Goal: Task Accomplishment & Management: Use online tool/utility

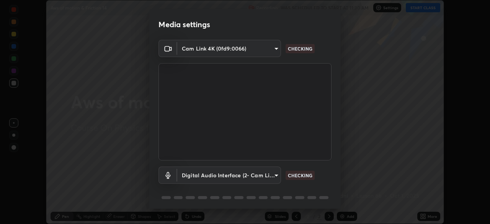
scroll to position [27, 0]
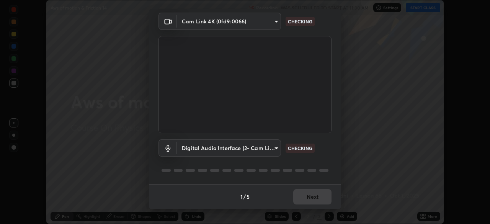
click at [308, 196] on div "1 / 5 Next" at bounding box center [244, 196] width 191 height 24
click at [309, 197] on div "1 / 5 Next" at bounding box center [244, 196] width 191 height 24
click at [311, 198] on div "1 / 5 Next" at bounding box center [244, 196] width 191 height 24
click at [312, 198] on div "1 / 5 Next" at bounding box center [244, 196] width 191 height 24
click at [313, 198] on div "1 / 5 Next" at bounding box center [244, 196] width 191 height 24
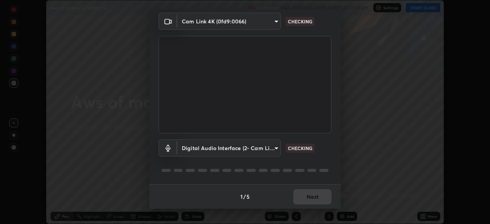
click at [313, 197] on div "1 / 5 Next" at bounding box center [244, 196] width 191 height 24
click at [314, 197] on div "1 / 5 Next" at bounding box center [244, 196] width 191 height 24
click at [313, 197] on div "1 / 5 Next" at bounding box center [244, 196] width 191 height 24
click at [315, 198] on div "1 / 5 Next" at bounding box center [244, 196] width 191 height 24
click at [313, 199] on div "1 / 5 Next" at bounding box center [244, 196] width 191 height 24
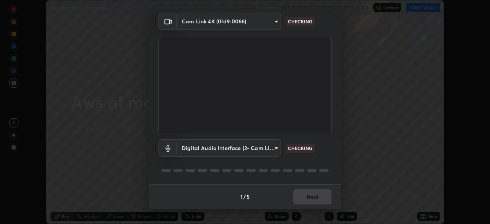
click at [320, 196] on div "1 / 5 Next" at bounding box center [244, 196] width 191 height 24
click at [322, 197] on div "1 / 5 Next" at bounding box center [244, 196] width 191 height 24
click at [322, 198] on div "1 / 5 Next" at bounding box center [244, 196] width 191 height 24
click at [320, 198] on div "1 / 5 Next" at bounding box center [244, 196] width 191 height 24
click at [319, 197] on div "1 / 5 Next" at bounding box center [244, 196] width 191 height 24
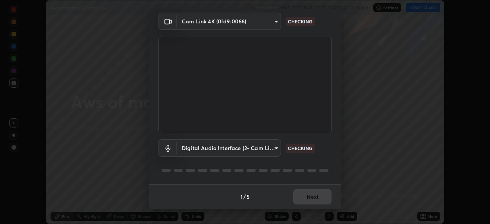
click at [317, 196] on div "1 / 5 Next" at bounding box center [244, 196] width 191 height 24
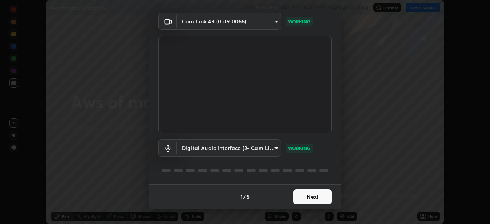
click at [307, 197] on button "Next" at bounding box center [312, 196] width 38 height 15
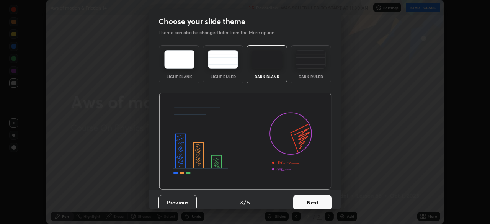
click at [305, 199] on button "Next" at bounding box center [312, 202] width 38 height 15
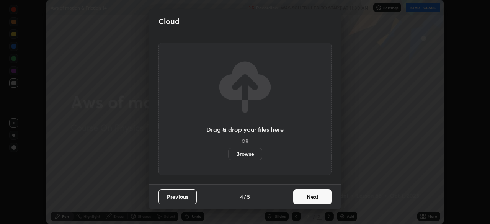
click at [249, 153] on label "Browse" at bounding box center [245, 154] width 34 height 12
click at [228, 153] on input "Browse" at bounding box center [228, 154] width 0 height 12
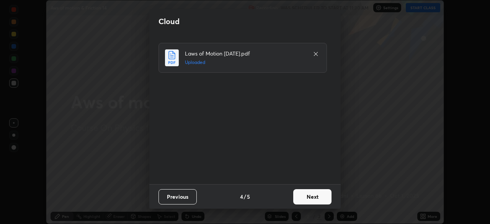
click at [308, 197] on button "Next" at bounding box center [312, 196] width 38 height 15
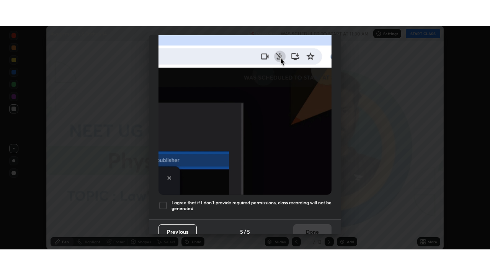
scroll to position [183, 0]
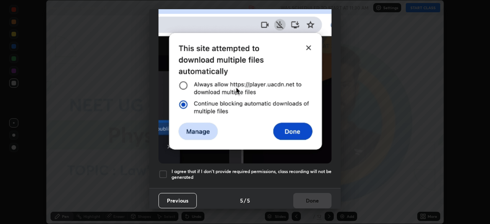
click at [301, 171] on h5 "I agree that if I don't provide required permissions, class recording will not …" at bounding box center [251, 174] width 160 height 12
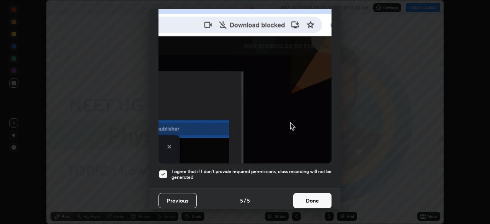
click at [311, 195] on button "Done" at bounding box center [312, 200] width 38 height 15
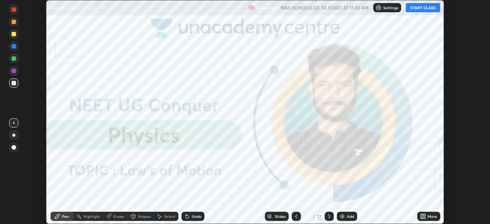
click at [421, 215] on icon at bounding box center [421, 215] width 2 height 2
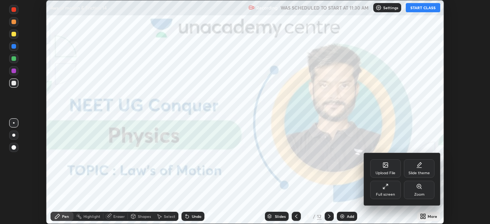
click at [386, 190] on div "Full screen" at bounding box center [385, 190] width 31 height 18
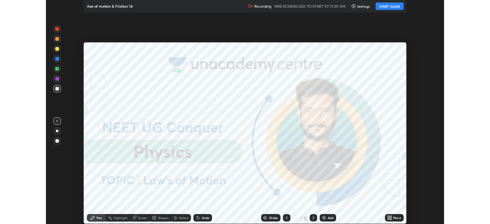
scroll to position [275, 490]
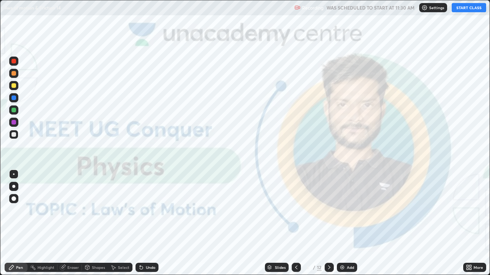
click at [468, 223] on icon at bounding box center [467, 269] width 2 height 2
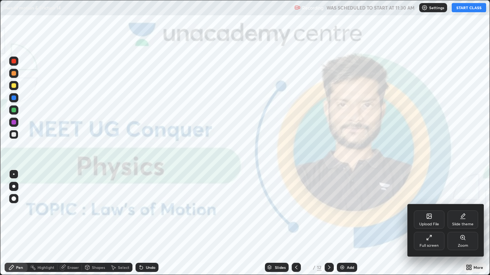
click at [425, 219] on div "Upload File" at bounding box center [428, 220] width 31 height 18
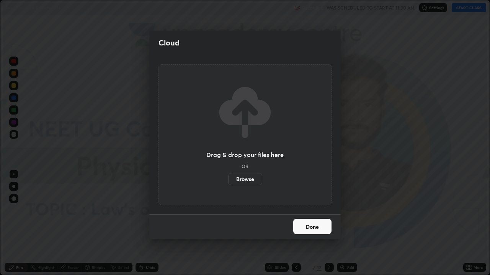
click at [247, 178] on label "Browse" at bounding box center [245, 179] width 34 height 12
click at [228, 178] on input "Browse" at bounding box center [228, 179] width 0 height 12
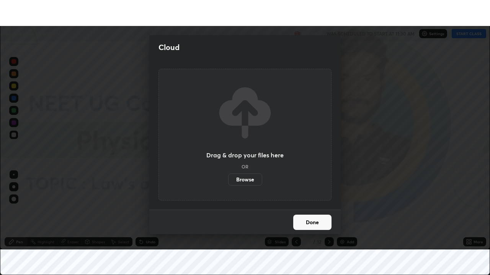
scroll to position [38022, 37756]
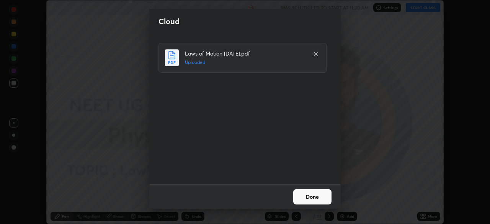
click at [310, 197] on button "Done" at bounding box center [312, 196] width 38 height 15
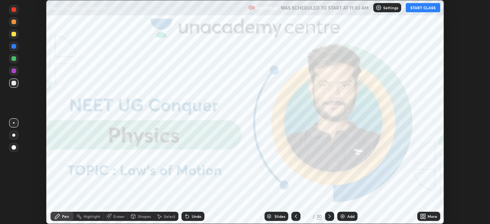
click at [420, 216] on icon at bounding box center [423, 216] width 6 height 6
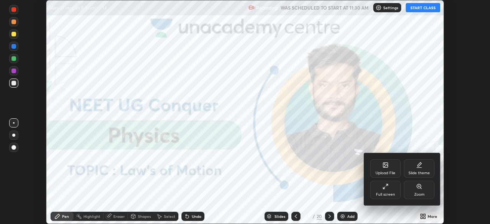
click at [386, 172] on div "Upload File" at bounding box center [385, 173] width 20 height 4
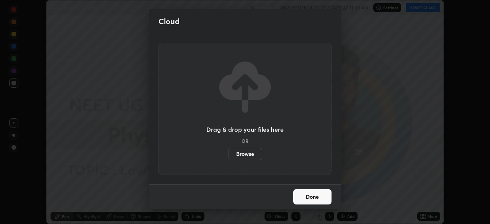
click at [244, 153] on label "Browse" at bounding box center [245, 154] width 34 height 12
click at [228, 153] on input "Browse" at bounding box center [228, 154] width 0 height 12
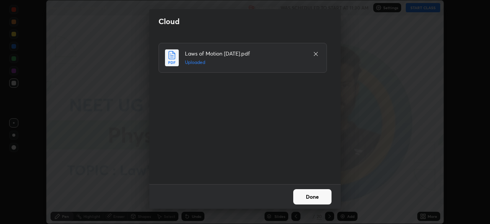
click at [309, 196] on button "Done" at bounding box center [312, 196] width 38 height 15
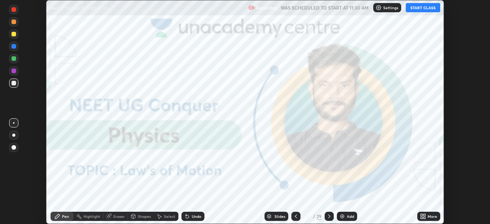
click at [424, 215] on icon at bounding box center [424, 215] width 2 height 2
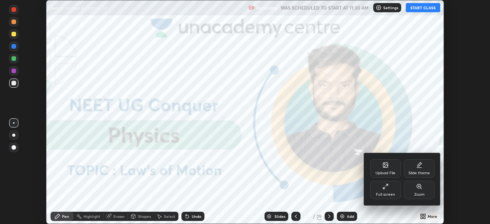
click at [386, 172] on div "Upload File" at bounding box center [385, 173] width 20 height 4
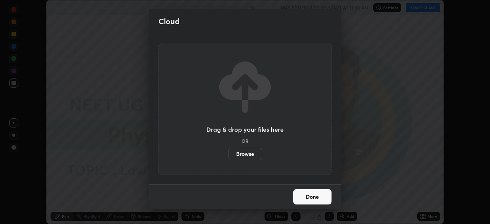
click at [247, 155] on label "Browse" at bounding box center [245, 154] width 34 height 12
click at [228, 155] on input "Browse" at bounding box center [228, 154] width 0 height 12
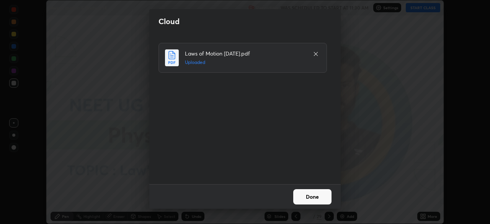
click at [315, 195] on button "Done" at bounding box center [312, 196] width 38 height 15
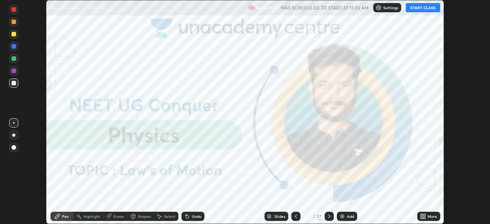
click at [418, 215] on div "More" at bounding box center [428, 215] width 23 height 9
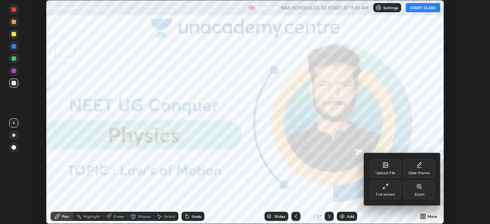
click at [386, 188] on icon at bounding box center [385, 186] width 6 height 6
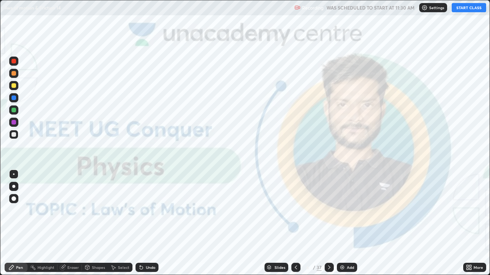
scroll to position [275, 490]
click at [469, 9] on button "START CLASS" at bounding box center [468, 7] width 34 height 9
click at [12, 185] on div at bounding box center [13, 186] width 3 height 3
click at [274, 223] on div "Slides" at bounding box center [279, 268] width 11 height 4
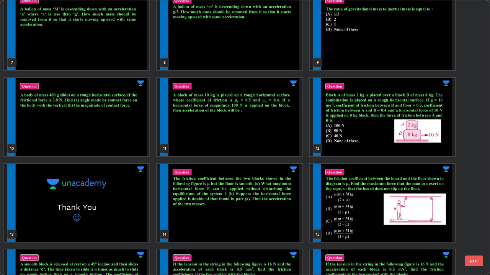
scroll to position [189, 0]
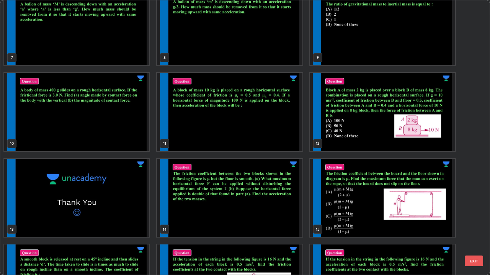
click at [239, 136] on img "grid" at bounding box center [229, 112] width 145 height 78
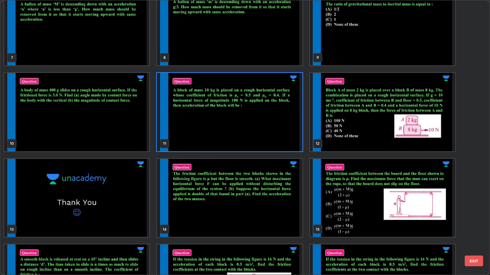
click at [240, 138] on img "grid" at bounding box center [229, 112] width 145 height 78
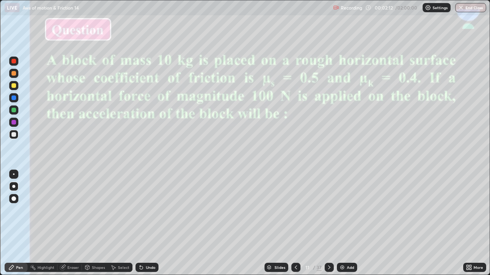
click at [343, 223] on img at bounding box center [342, 268] width 6 height 6
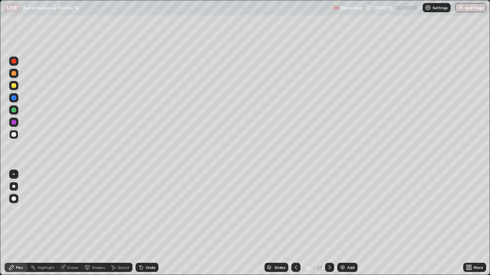
click at [14, 187] on div at bounding box center [13, 186] width 3 height 3
click at [344, 223] on img at bounding box center [342, 268] width 6 height 6
click at [13, 134] on div at bounding box center [13, 134] width 5 height 5
click at [13, 122] on div at bounding box center [13, 122] width 5 height 5
click at [13, 97] on div at bounding box center [13, 98] width 5 height 5
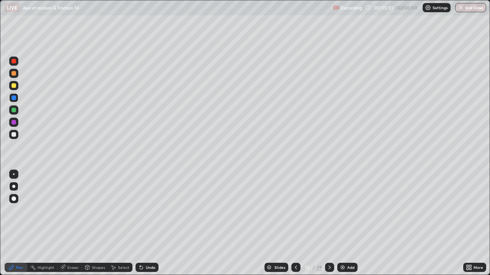
click at [13, 135] on div at bounding box center [13, 134] width 5 height 5
click at [15, 122] on div at bounding box center [13, 122] width 5 height 5
click at [70, 223] on div "Eraser" at bounding box center [72, 268] width 11 height 4
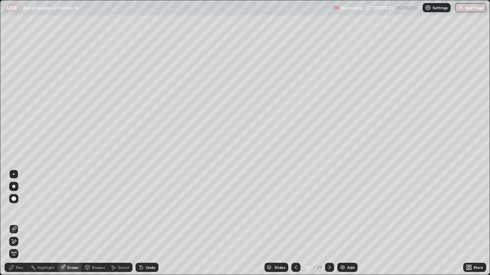
click at [18, 223] on div "Pen" at bounding box center [16, 267] width 23 height 9
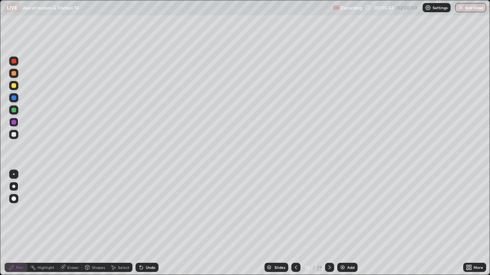
click at [15, 87] on div at bounding box center [13, 85] width 5 height 5
click at [12, 108] on div at bounding box center [13, 110] width 5 height 5
click at [347, 223] on div "Add" at bounding box center [350, 268] width 7 height 4
click at [13, 135] on div at bounding box center [13, 134] width 5 height 5
click at [13, 96] on div at bounding box center [13, 98] width 5 height 5
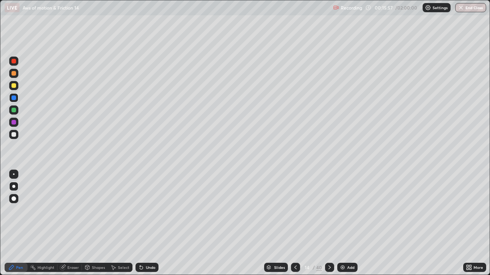
click at [71, 223] on div "Eraser" at bounding box center [72, 268] width 11 height 4
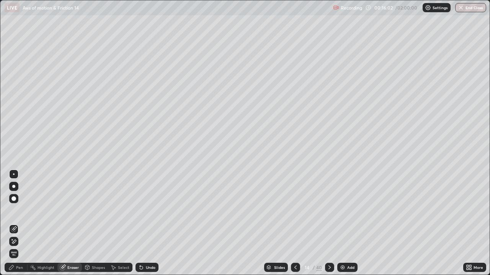
click at [20, 223] on div "Pen" at bounding box center [19, 268] width 7 height 4
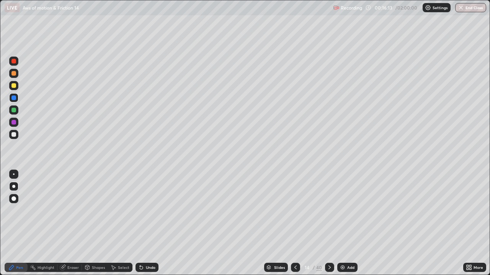
click at [73, 223] on div "Eraser" at bounding box center [72, 268] width 11 height 4
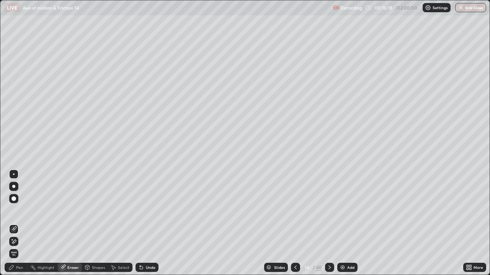
click at [17, 223] on div "Pen" at bounding box center [16, 267] width 23 height 9
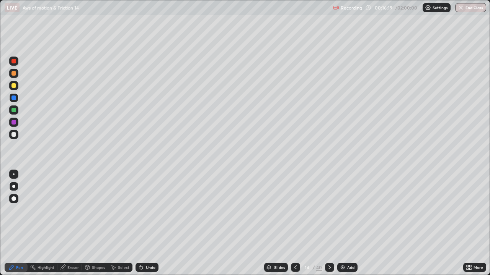
click at [13, 108] on div at bounding box center [13, 110] width 5 height 5
click at [70, 223] on div "Eraser" at bounding box center [72, 268] width 11 height 4
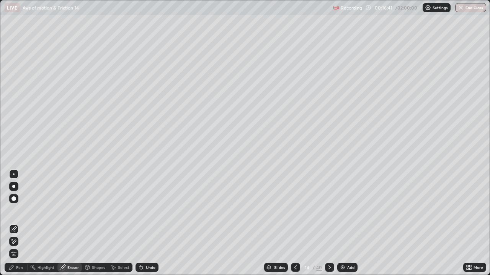
click at [18, 223] on div "Pen" at bounding box center [19, 268] width 7 height 4
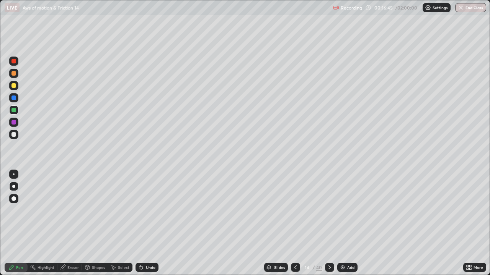
click at [12, 134] on div at bounding box center [13, 134] width 5 height 5
click at [294, 223] on icon at bounding box center [295, 268] width 6 height 6
click at [329, 223] on icon at bounding box center [329, 268] width 6 height 6
click at [14, 87] on div at bounding box center [13, 85] width 5 height 5
click at [342, 223] on img at bounding box center [342, 268] width 6 height 6
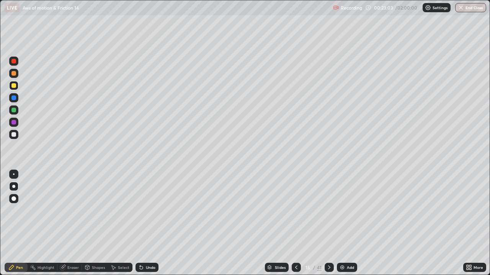
click at [16, 109] on div at bounding box center [13, 110] width 9 height 9
click at [69, 223] on div "Eraser" at bounding box center [72, 268] width 11 height 4
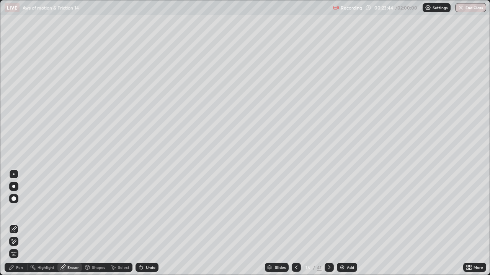
click at [16, 223] on div "Pen" at bounding box center [16, 267] width 23 height 9
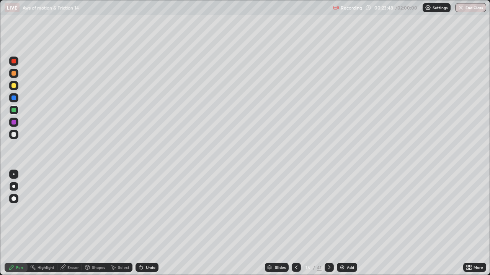
click at [15, 133] on div at bounding box center [13, 134] width 5 height 5
click at [13, 124] on div at bounding box center [13, 122] width 5 height 5
click at [13, 134] on div at bounding box center [13, 134] width 5 height 5
click at [14, 122] on div at bounding box center [13, 122] width 5 height 5
click at [13, 110] on div at bounding box center [13, 110] width 5 height 5
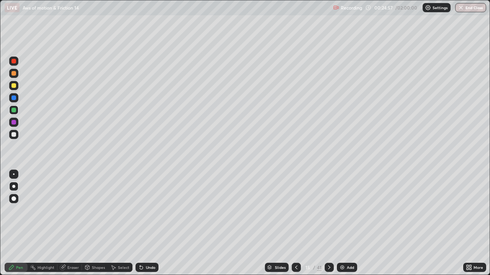
click at [13, 134] on div at bounding box center [13, 134] width 5 height 5
click at [14, 60] on div at bounding box center [13, 61] width 5 height 5
click at [13, 135] on div at bounding box center [13, 134] width 5 height 5
click at [69, 223] on div "Eraser" at bounding box center [72, 268] width 11 height 4
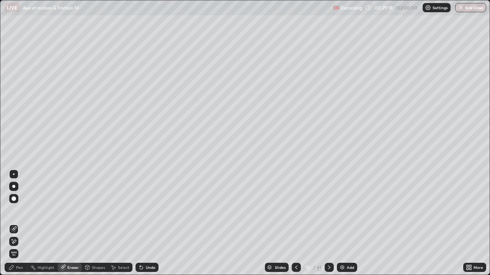
click at [18, 223] on div "Pen" at bounding box center [19, 268] width 7 height 4
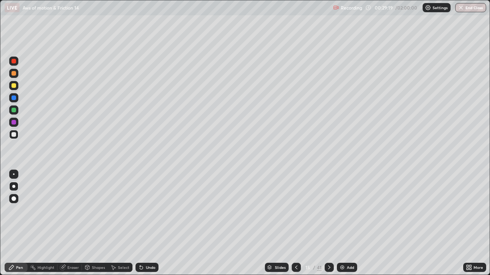
click at [14, 98] on div at bounding box center [13, 98] width 5 height 5
click at [14, 135] on div at bounding box center [13, 134] width 5 height 5
click at [13, 74] on div at bounding box center [13, 73] width 5 height 5
click at [13, 110] on div at bounding box center [13, 110] width 5 height 5
click at [13, 60] on div at bounding box center [13, 61] width 5 height 5
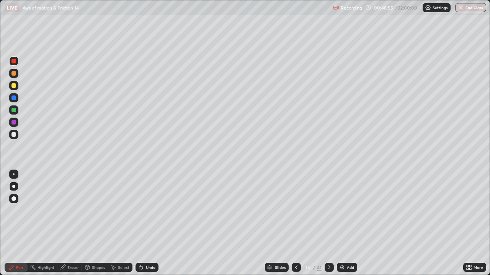
click at [278, 223] on div "Slides" at bounding box center [280, 268] width 11 height 4
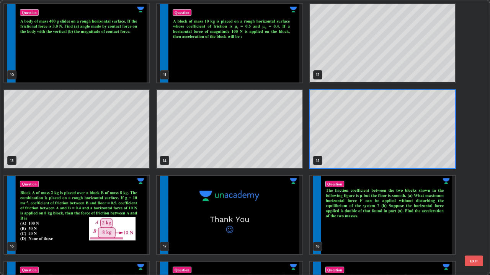
scroll to position [252, 0]
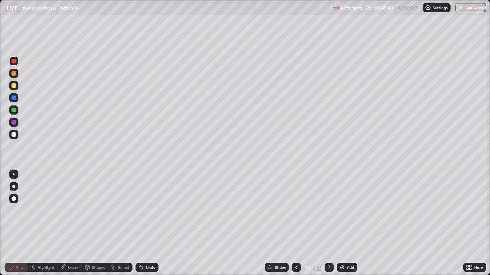
click at [277, 223] on div "Slides" at bounding box center [280, 268] width 11 height 4
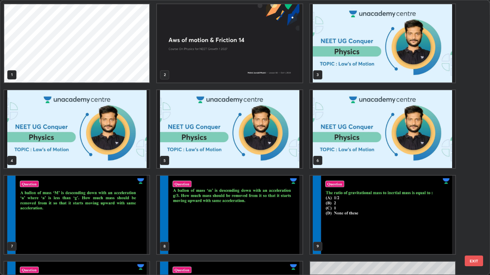
scroll to position [272, 485]
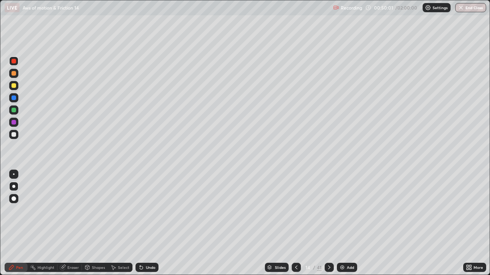
click at [328, 223] on icon at bounding box center [329, 268] width 6 height 6
click at [341, 223] on img at bounding box center [342, 268] width 6 height 6
click at [14, 111] on div at bounding box center [13, 110] width 5 height 5
click at [272, 223] on div "Slides" at bounding box center [276, 267] width 24 height 9
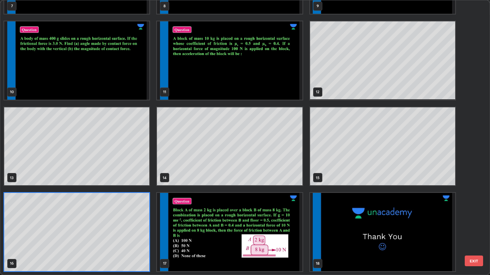
click at [233, 223] on img "grid" at bounding box center [229, 232] width 145 height 78
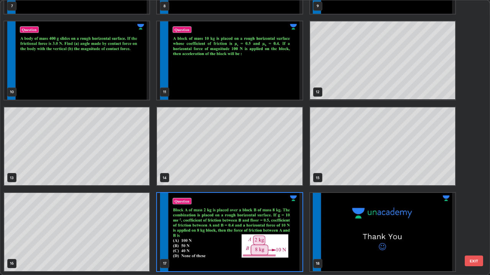
click at [234, 223] on img "grid" at bounding box center [229, 232] width 145 height 78
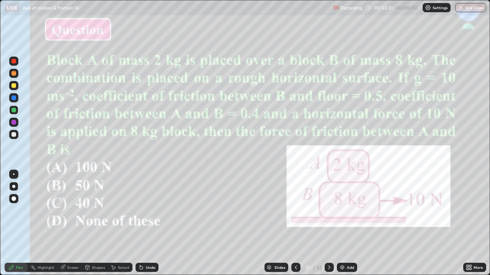
click at [14, 135] on div at bounding box center [13, 134] width 5 height 5
click at [13, 62] on div at bounding box center [13, 61] width 5 height 5
click at [13, 97] on div at bounding box center [13, 98] width 5 height 5
click at [345, 223] on div "Add" at bounding box center [347, 267] width 20 height 9
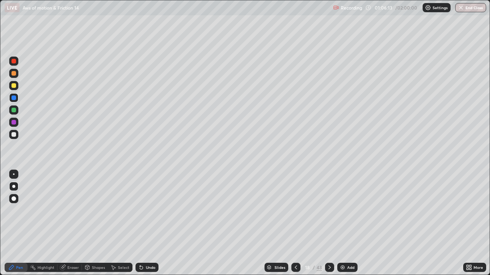
click at [11, 135] on div at bounding box center [13, 134] width 5 height 5
click at [13, 122] on div at bounding box center [13, 122] width 5 height 5
click at [13, 109] on div at bounding box center [13, 110] width 5 height 5
click at [13, 134] on div at bounding box center [13, 134] width 5 height 5
click at [279, 223] on div "Slides" at bounding box center [279, 268] width 11 height 4
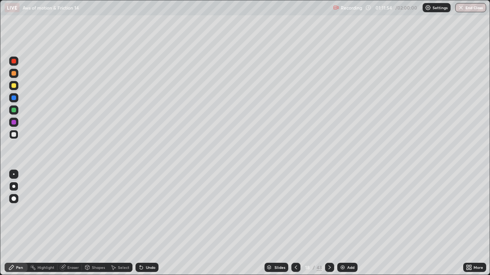
click at [278, 223] on div "Slides" at bounding box center [279, 268] width 11 height 4
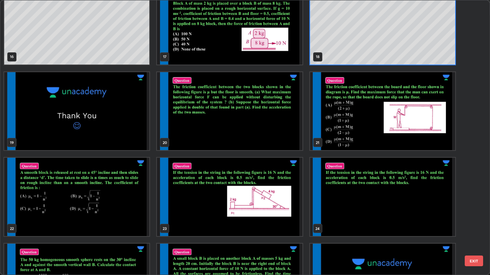
scroll to position [374, 0]
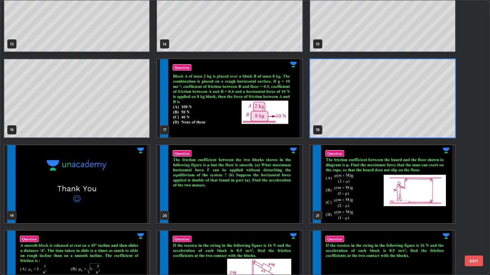
click at [345, 143] on div "21" at bounding box center [382, 185] width 153 height 86
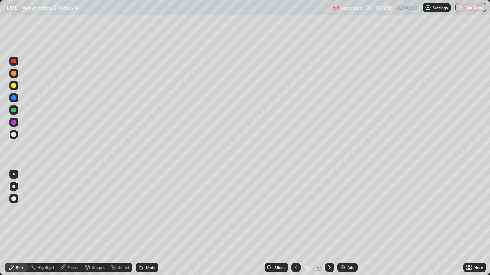
click at [342, 223] on img at bounding box center [342, 268] width 6 height 6
click at [13, 98] on div at bounding box center [13, 98] width 5 height 5
click at [13, 86] on div at bounding box center [13, 85] width 5 height 5
click at [73, 223] on div "Eraser" at bounding box center [72, 268] width 11 height 4
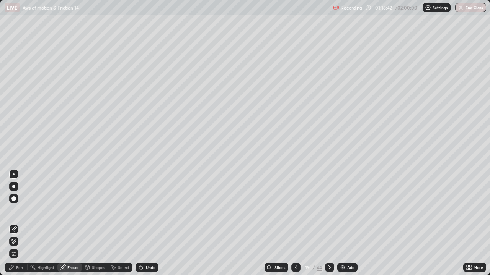
click at [20, 223] on div "Pen" at bounding box center [19, 268] width 7 height 4
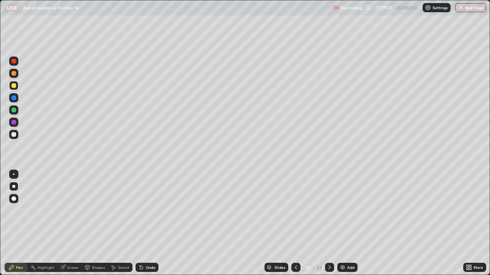
click at [13, 121] on div at bounding box center [13, 122] width 5 height 5
click at [341, 223] on img at bounding box center [342, 268] width 6 height 6
click at [14, 111] on div at bounding box center [13, 110] width 5 height 5
click at [13, 98] on div at bounding box center [13, 98] width 5 height 5
click at [15, 111] on div at bounding box center [13, 110] width 5 height 5
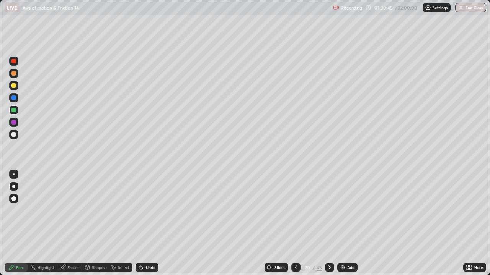
click at [14, 122] on div at bounding box center [13, 122] width 5 height 5
click at [71, 223] on div "Eraser" at bounding box center [69, 267] width 24 height 9
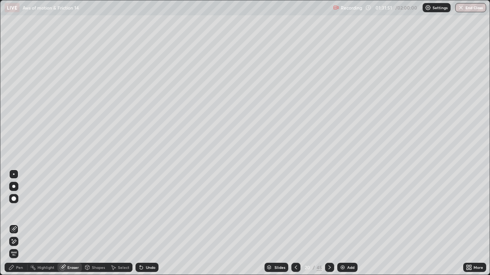
click at [19, 223] on div "Pen" at bounding box center [19, 268] width 7 height 4
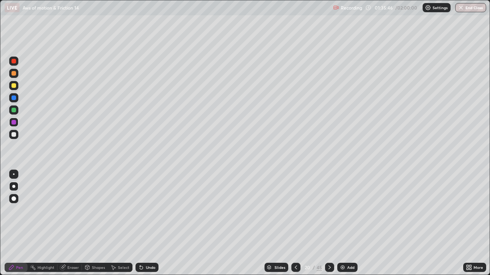
click at [293, 223] on icon at bounding box center [296, 268] width 6 height 6
click at [328, 223] on icon at bounding box center [329, 268] width 2 height 4
click at [291, 223] on div at bounding box center [295, 267] width 9 height 9
click at [328, 223] on icon at bounding box center [329, 268] width 6 height 6
click at [293, 223] on icon at bounding box center [296, 268] width 6 height 6
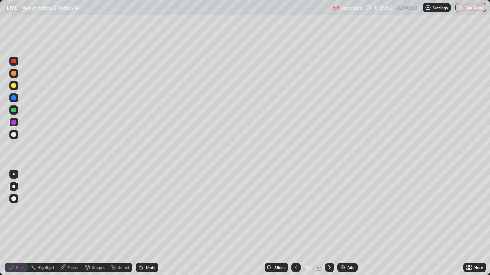
click at [326, 223] on icon at bounding box center [329, 268] width 6 height 6
click at [294, 223] on icon at bounding box center [295, 268] width 2 height 4
click at [328, 223] on icon at bounding box center [329, 268] width 6 height 6
click at [13, 133] on div at bounding box center [13, 134] width 5 height 5
click at [340, 223] on img at bounding box center [342, 268] width 6 height 6
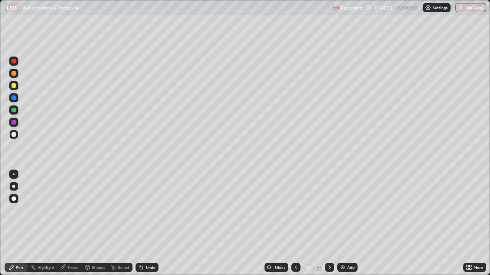
click at [294, 223] on icon at bounding box center [296, 268] width 6 height 6
click at [329, 223] on icon at bounding box center [329, 268] width 6 height 6
click at [74, 223] on div "Eraser" at bounding box center [72, 268] width 11 height 4
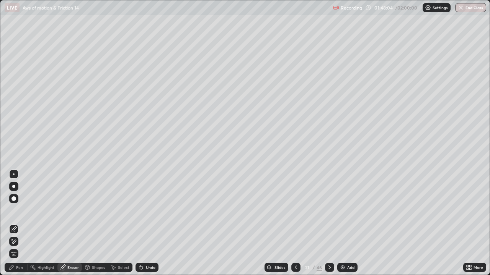
click at [22, 223] on div "Pen" at bounding box center [19, 268] width 7 height 4
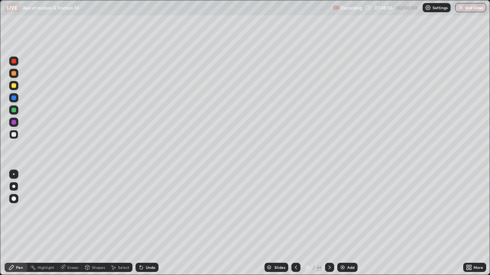
click at [229, 223] on div "Slides 21 / 46 Add" at bounding box center [310, 267] width 304 height 15
click at [294, 223] on icon at bounding box center [296, 268] width 6 height 6
click at [329, 223] on icon at bounding box center [329, 268] width 6 height 6
click at [13, 98] on div at bounding box center [13, 98] width 5 height 5
click at [13, 121] on div at bounding box center [13, 122] width 5 height 5
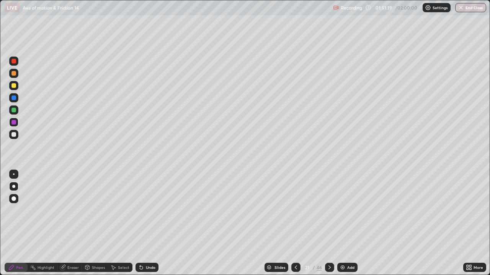
click at [11, 110] on div at bounding box center [13, 110] width 5 height 5
click at [13, 74] on div at bounding box center [13, 73] width 5 height 5
click at [294, 223] on icon at bounding box center [295, 268] width 2 height 4
click at [328, 223] on icon at bounding box center [329, 268] width 6 height 6
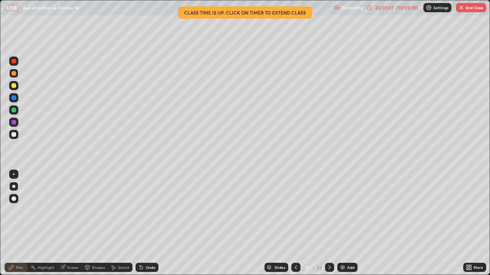
click at [397, 8] on div "/ 02:00:00" at bounding box center [407, 7] width 24 height 5
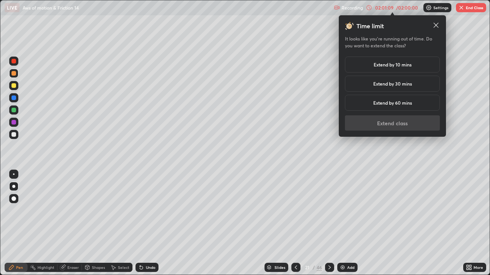
click at [390, 83] on h5 "Extend by 30 mins" at bounding box center [392, 83] width 39 height 7
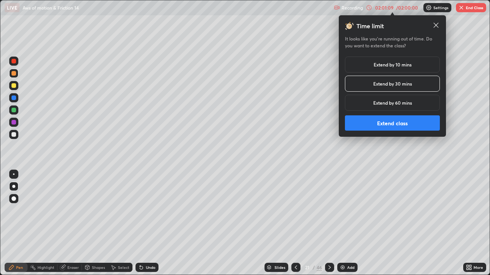
click at [396, 124] on button "Extend class" at bounding box center [392, 123] width 95 height 15
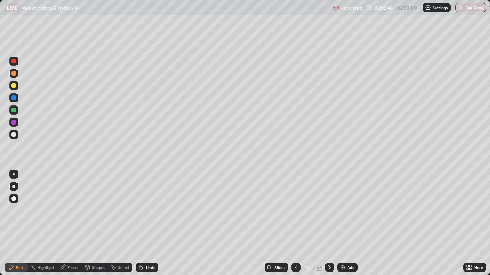
click at [279, 223] on div "Slides" at bounding box center [279, 268] width 11 height 4
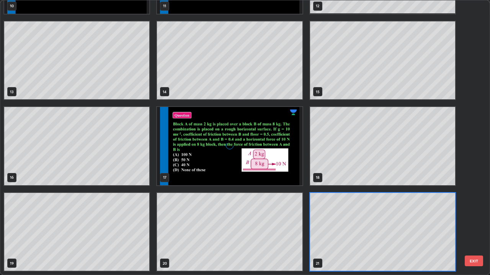
scroll to position [272, 485]
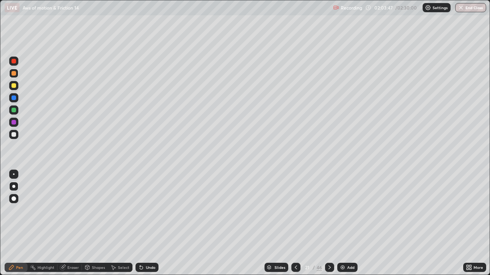
click at [277, 223] on div "Slides" at bounding box center [279, 268] width 11 height 4
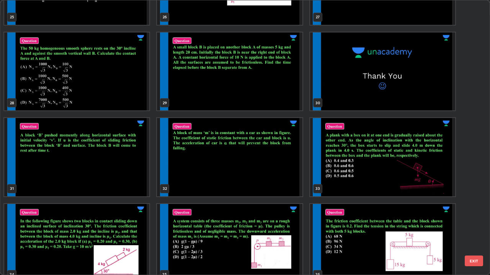
scroll to position [727, 0]
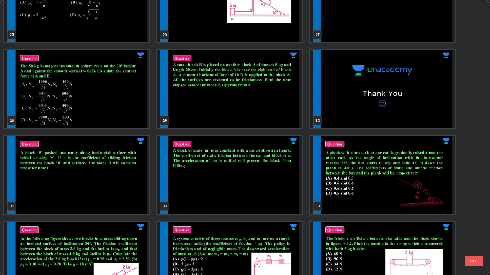
click at [109, 194] on img "grid" at bounding box center [76, 175] width 145 height 78
click at [111, 194] on img "grid" at bounding box center [76, 175] width 145 height 78
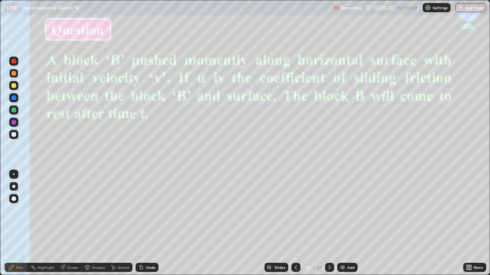
click at [13, 134] on div at bounding box center [13, 134] width 5 height 5
click at [73, 223] on div "Eraser" at bounding box center [72, 268] width 11 height 4
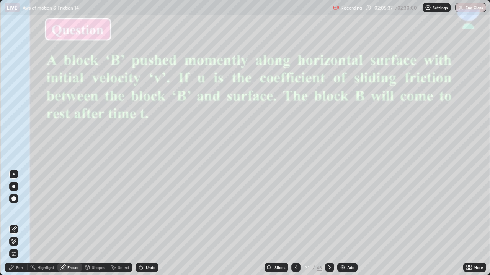
click at [21, 223] on div "Pen" at bounding box center [16, 267] width 23 height 9
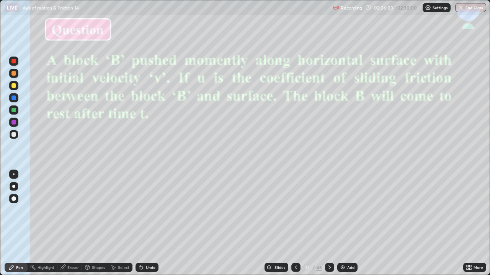
click at [70, 223] on div "Eraser" at bounding box center [72, 268] width 11 height 4
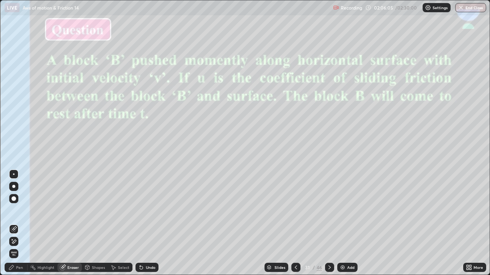
click at [19, 223] on div "Pen" at bounding box center [16, 267] width 23 height 9
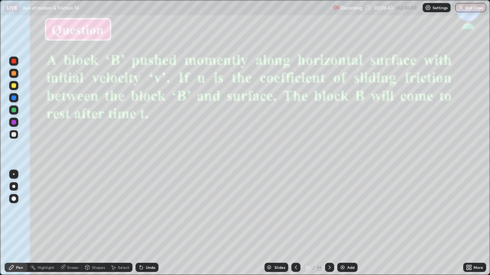
click at [13, 134] on div at bounding box center [13, 134] width 5 height 5
click at [13, 122] on div at bounding box center [13, 122] width 5 height 5
click at [417, 223] on div "Slides 31 / 46 Add" at bounding box center [310, 267] width 304 height 15
click at [72, 223] on div "Eraser" at bounding box center [72, 268] width 11 height 4
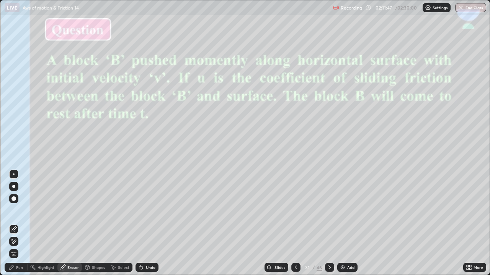
click at [17, 223] on div "Pen" at bounding box center [19, 268] width 7 height 4
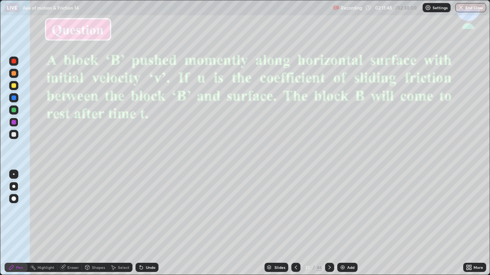
click at [13, 135] on div at bounding box center [13, 134] width 5 height 5
click at [13, 110] on div at bounding box center [13, 110] width 5 height 5
click at [276, 223] on div "Slides" at bounding box center [279, 268] width 11 height 4
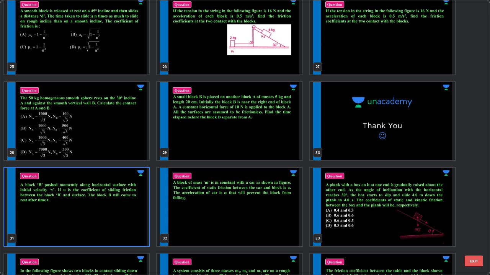
scroll to position [700, 0]
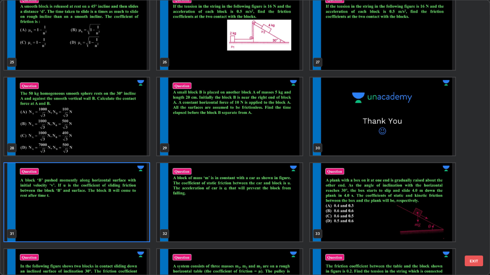
click at [271, 216] on img "grid" at bounding box center [229, 202] width 145 height 78
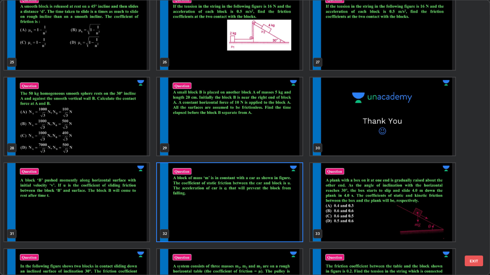
click at [272, 218] on img "grid" at bounding box center [229, 202] width 145 height 78
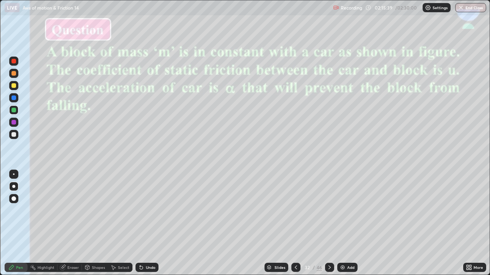
click at [16, 100] on div at bounding box center [13, 97] width 9 height 9
click at [13, 135] on div at bounding box center [13, 134] width 5 height 5
click at [13, 109] on div at bounding box center [13, 110] width 5 height 5
click at [13, 122] on div at bounding box center [13, 122] width 5 height 5
click at [13, 135] on div at bounding box center [13, 134] width 5 height 5
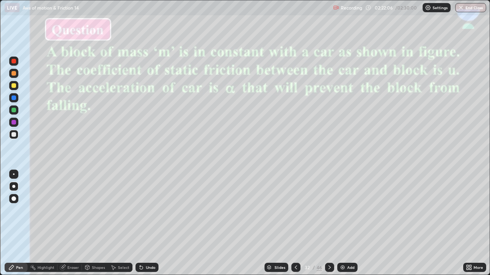
click at [279, 223] on div "Slides" at bounding box center [279, 268] width 11 height 4
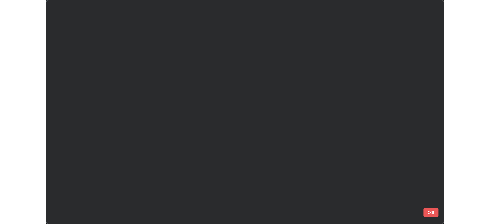
scroll to position [272, 485]
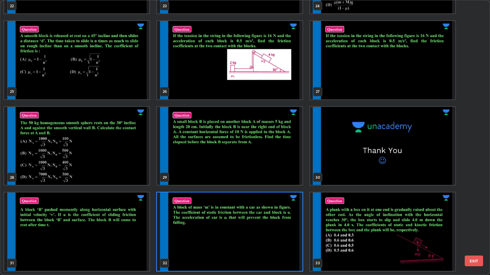
click at [280, 223] on img "grid" at bounding box center [229, 232] width 145 height 78
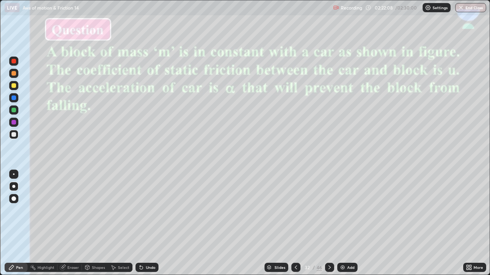
click at [281, 223] on img "grid" at bounding box center [229, 232] width 145 height 78
click at [344, 223] on img at bounding box center [342, 268] width 6 height 6
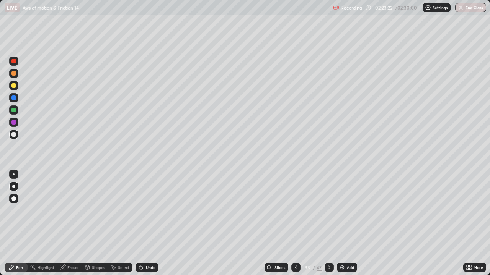
click at [13, 110] on div at bounding box center [13, 110] width 5 height 5
click at [14, 123] on div at bounding box center [13, 122] width 5 height 5
click at [12, 109] on div at bounding box center [13, 110] width 5 height 5
click at [13, 133] on div at bounding box center [13, 134] width 5 height 5
click at [14, 121] on div at bounding box center [13, 122] width 5 height 5
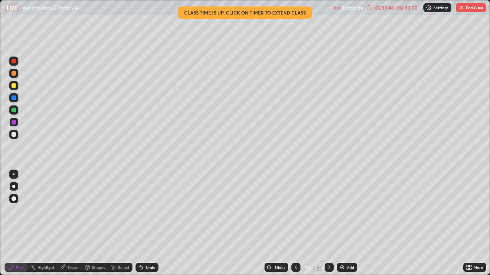
click at [470, 7] on button "End Class" at bounding box center [471, 7] width 30 height 9
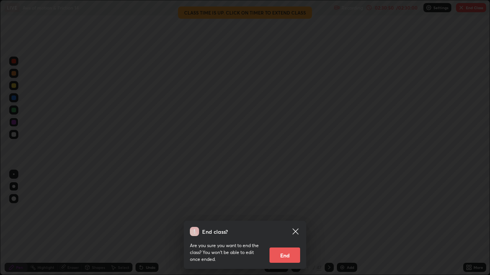
click at [279, 223] on button "End" at bounding box center [284, 255] width 31 height 15
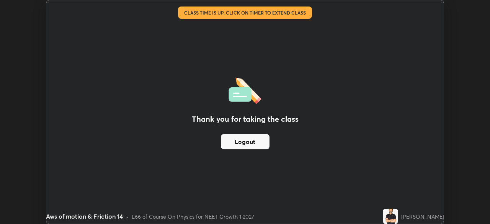
scroll to position [38022, 37756]
